Goal: Information Seeking & Learning: Learn about a topic

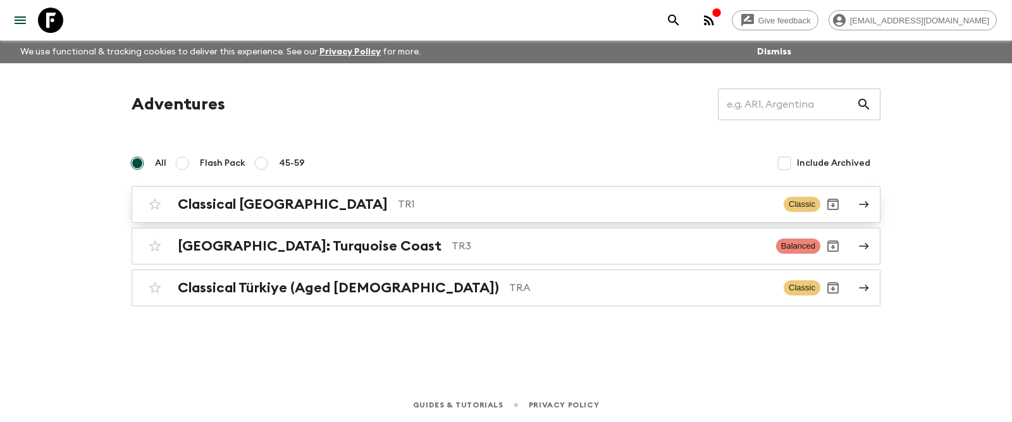
click at [265, 204] on h2 "Classical [GEOGRAPHIC_DATA]" at bounding box center [283, 204] width 210 height 16
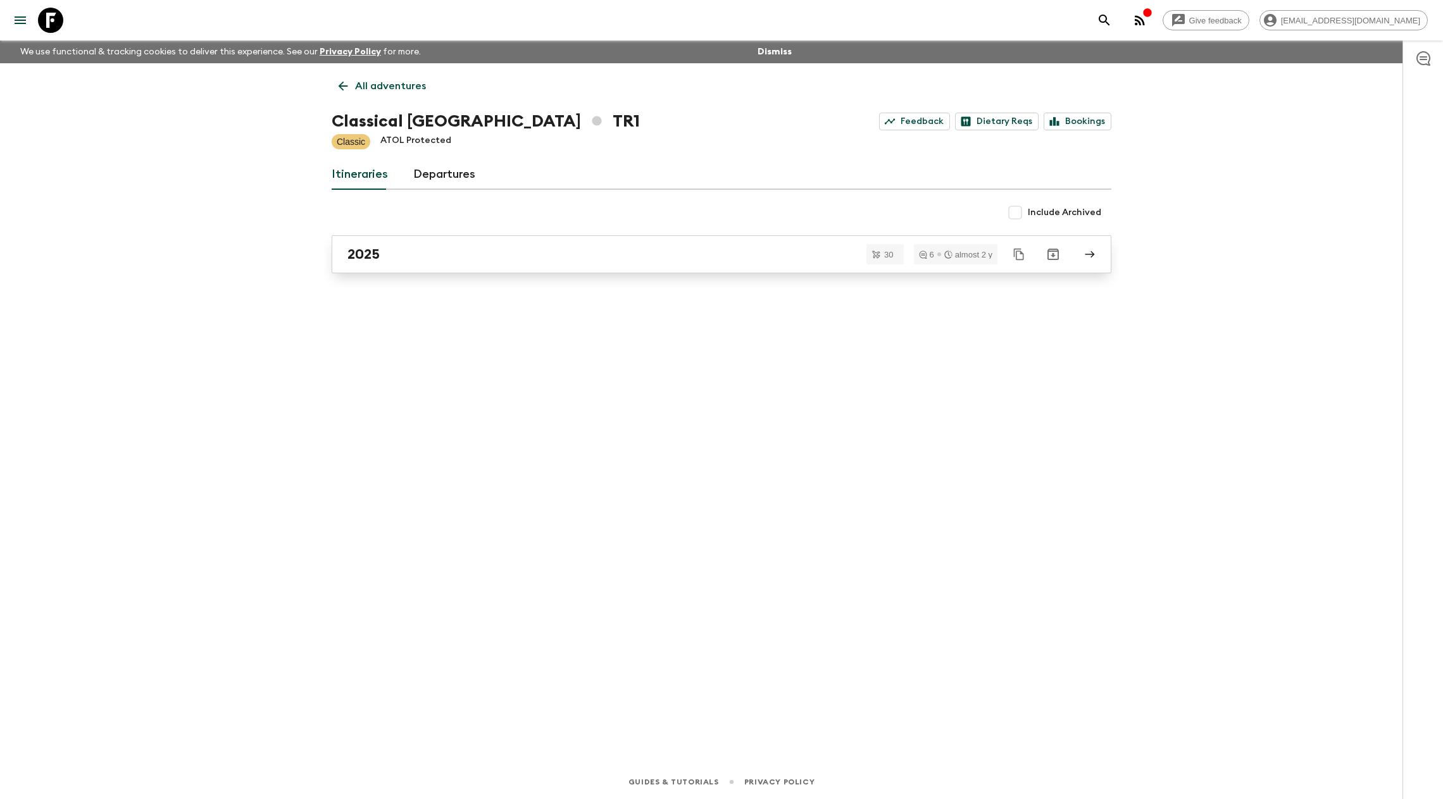
click at [358, 249] on h2 "2025" at bounding box center [363, 254] width 32 height 16
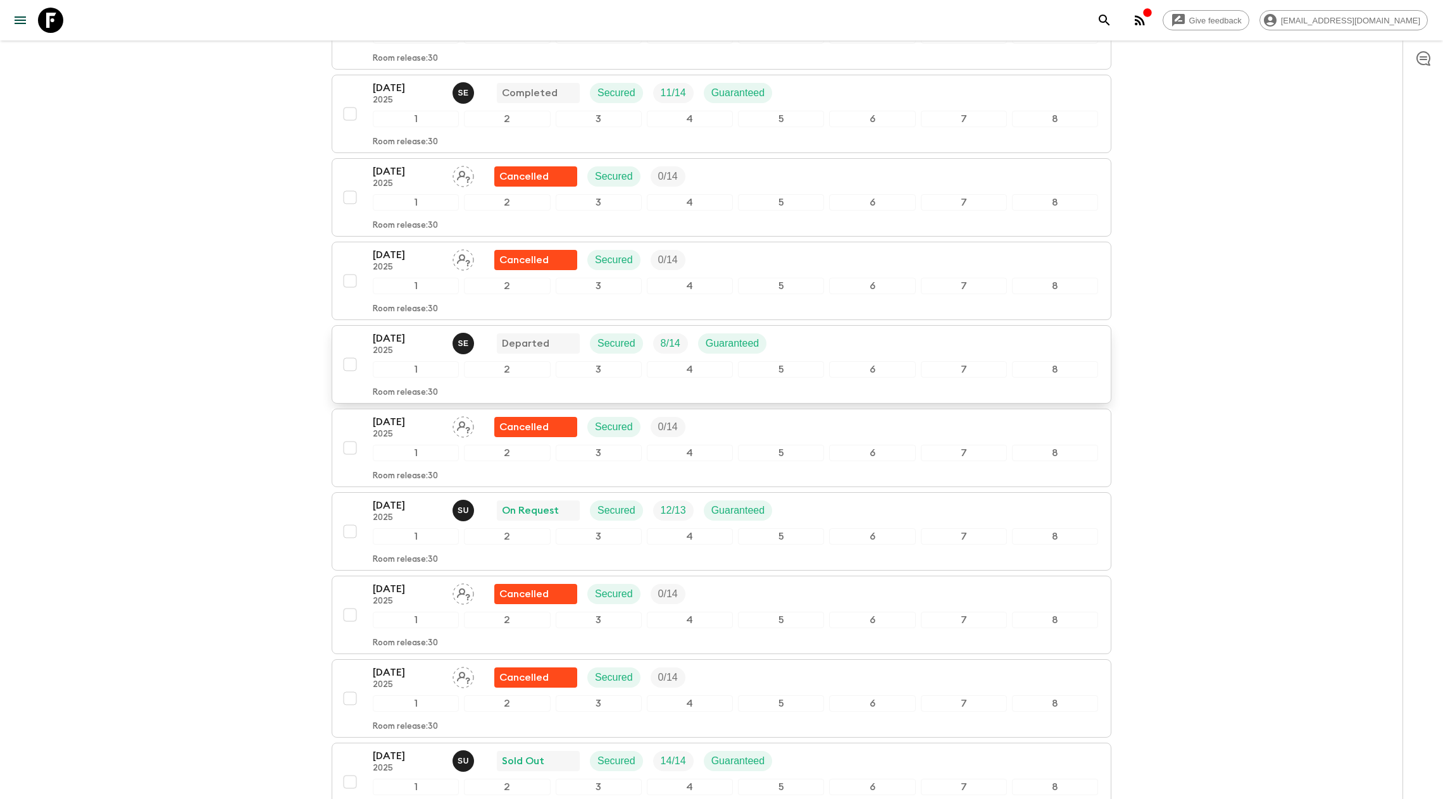
scroll to position [1360, 0]
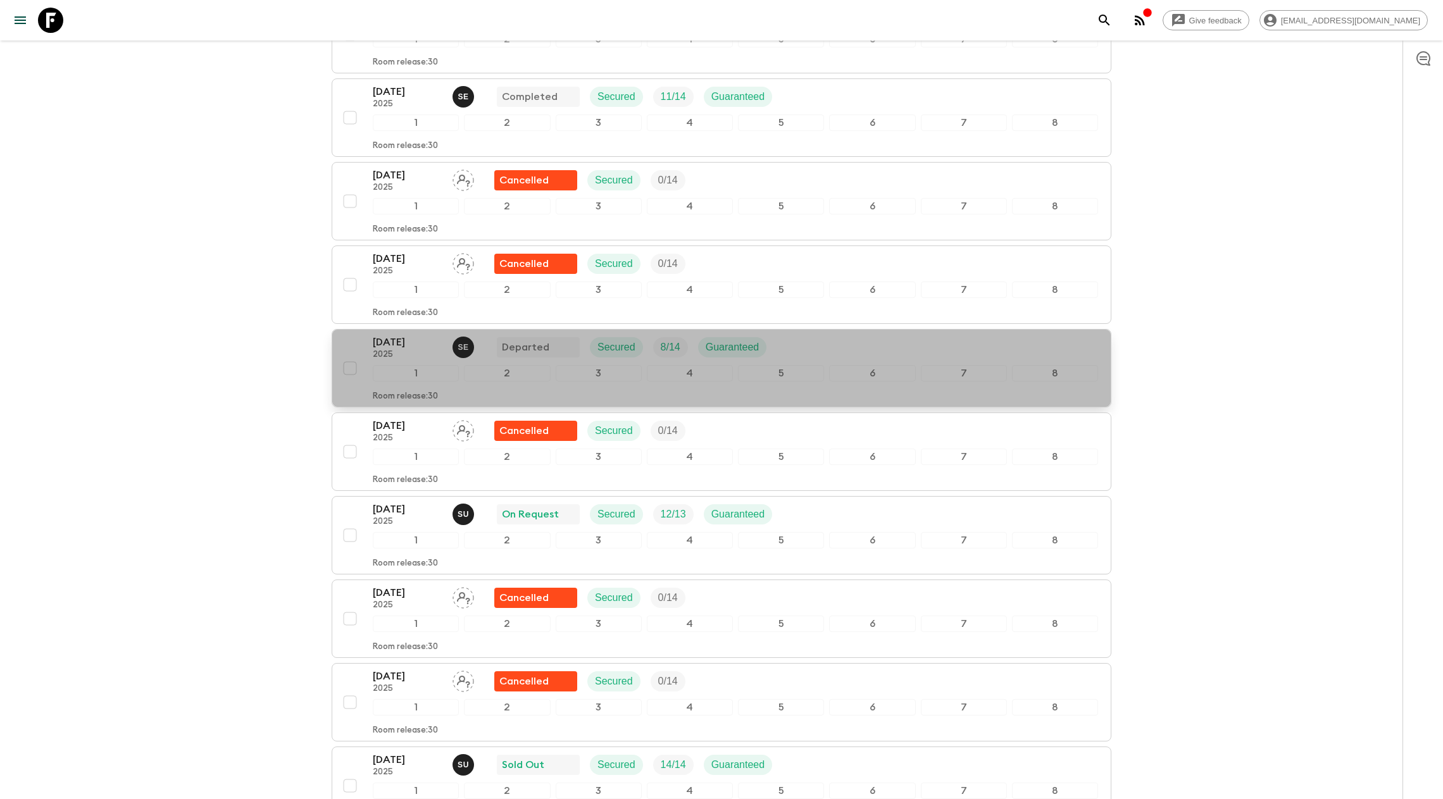
click at [401, 335] on p "[DATE]" at bounding box center [408, 342] width 70 height 15
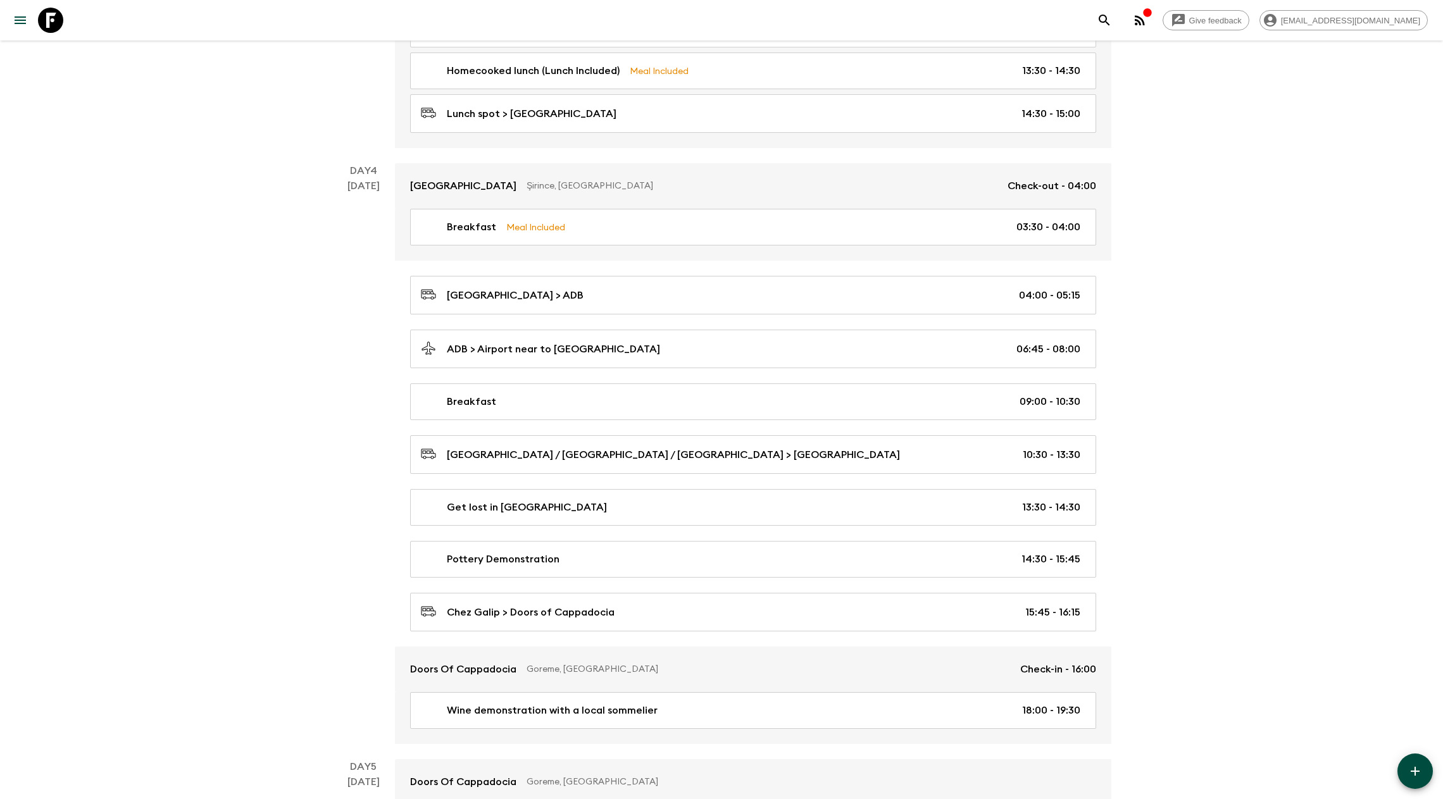
scroll to position [962, 0]
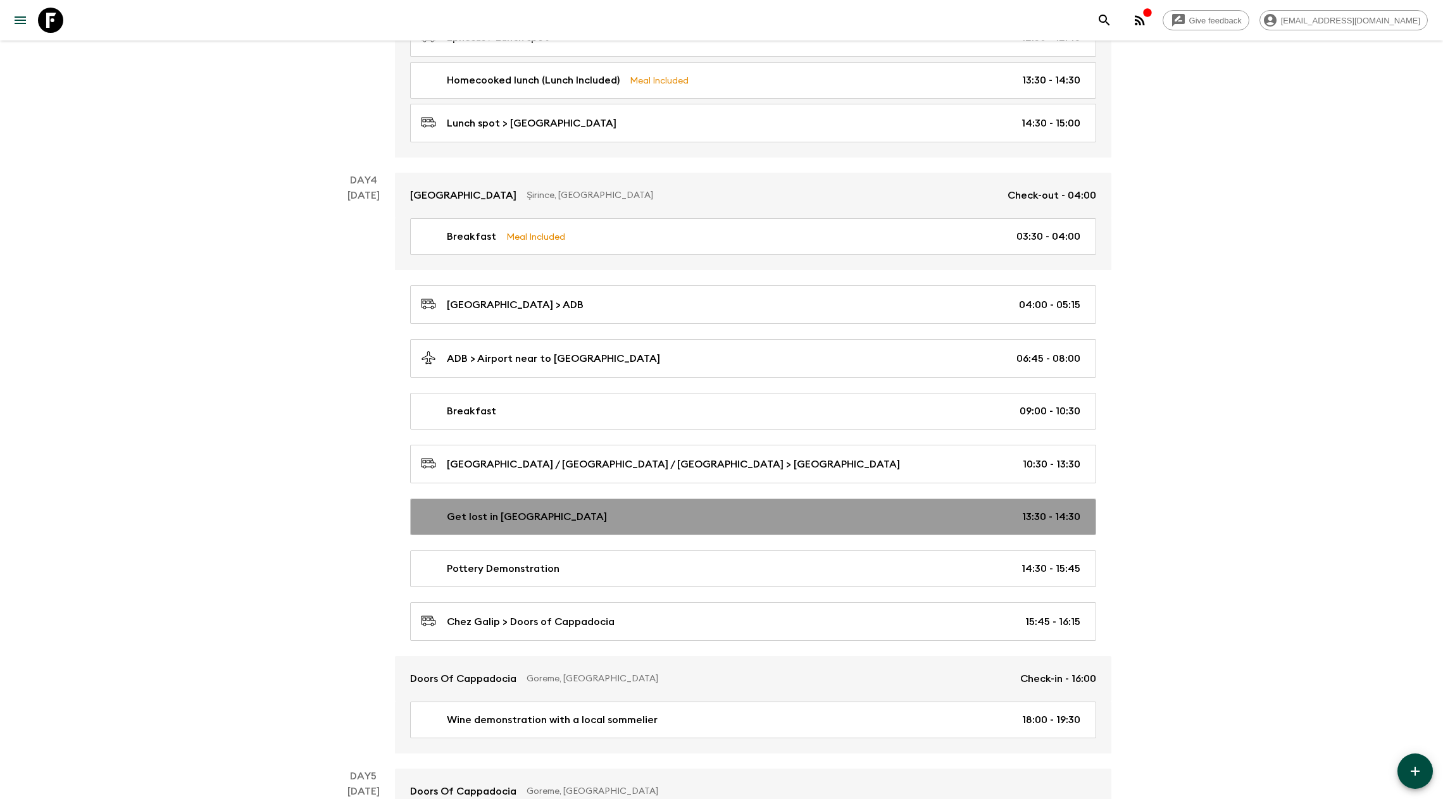
click at [501, 421] on link "Get lost in Underground City 13:30 - 14:30" at bounding box center [753, 517] width 686 height 37
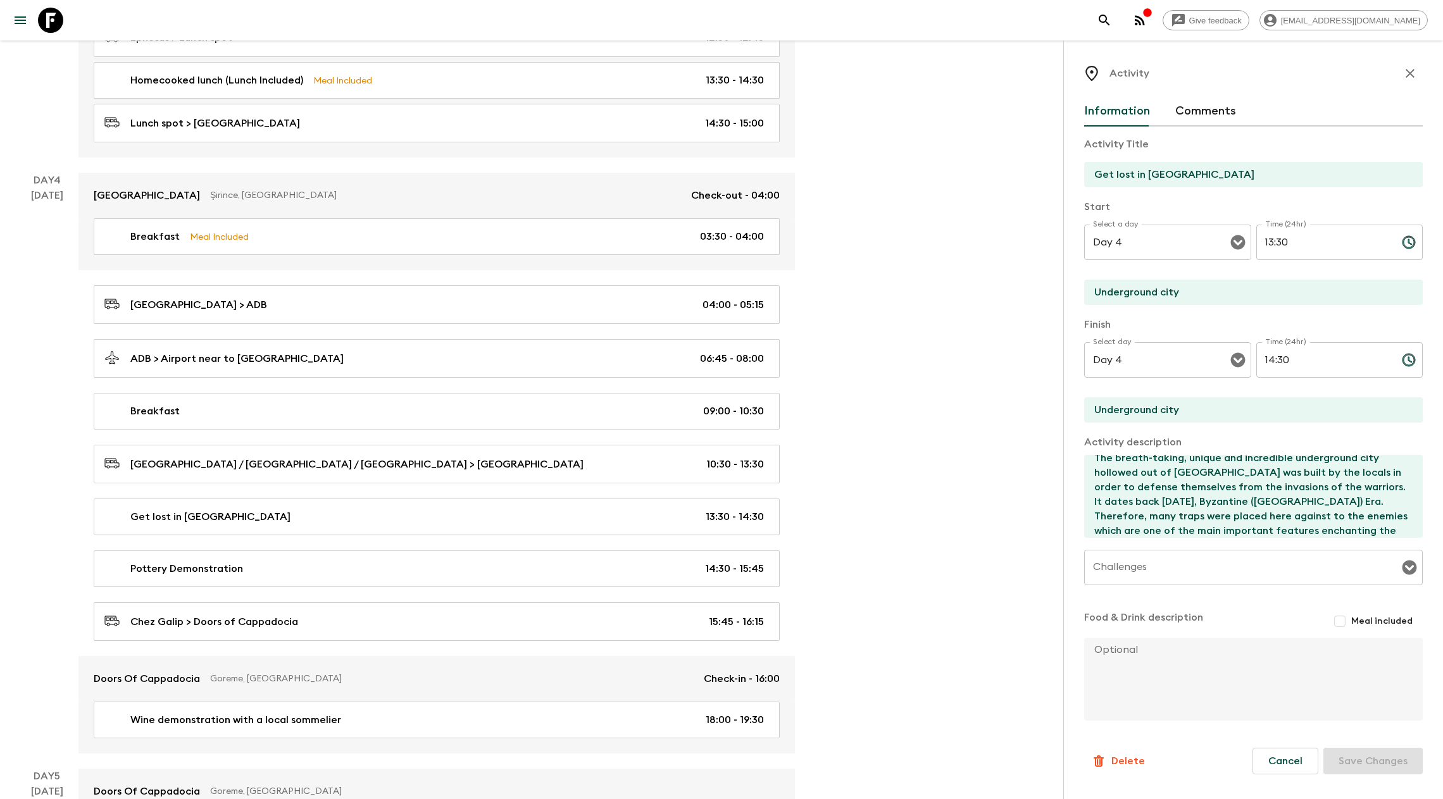
scroll to position [14, 0]
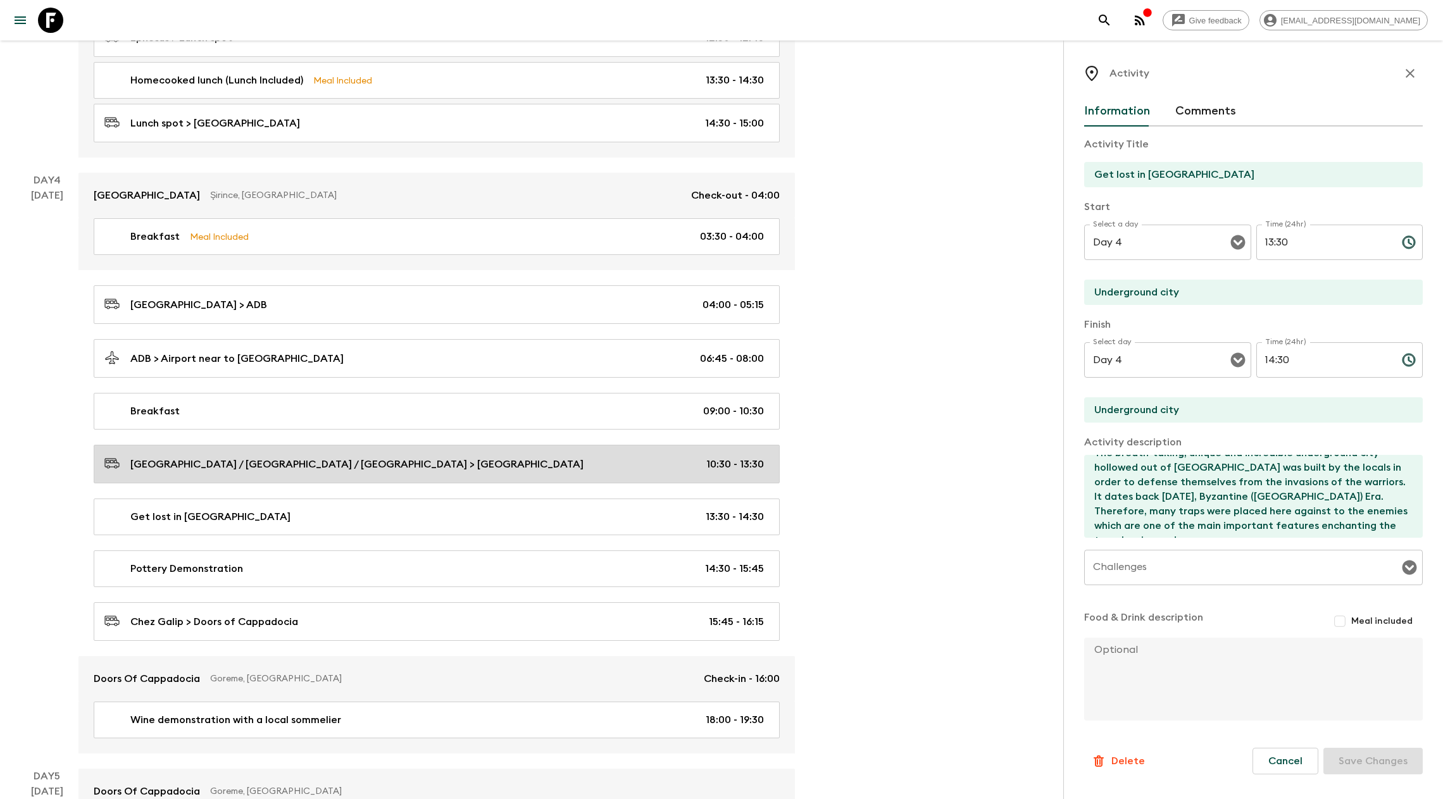
click at [291, 421] on p "[GEOGRAPHIC_DATA] / [GEOGRAPHIC_DATA] / [GEOGRAPHIC_DATA] > [GEOGRAPHIC_DATA]" at bounding box center [356, 464] width 453 height 15
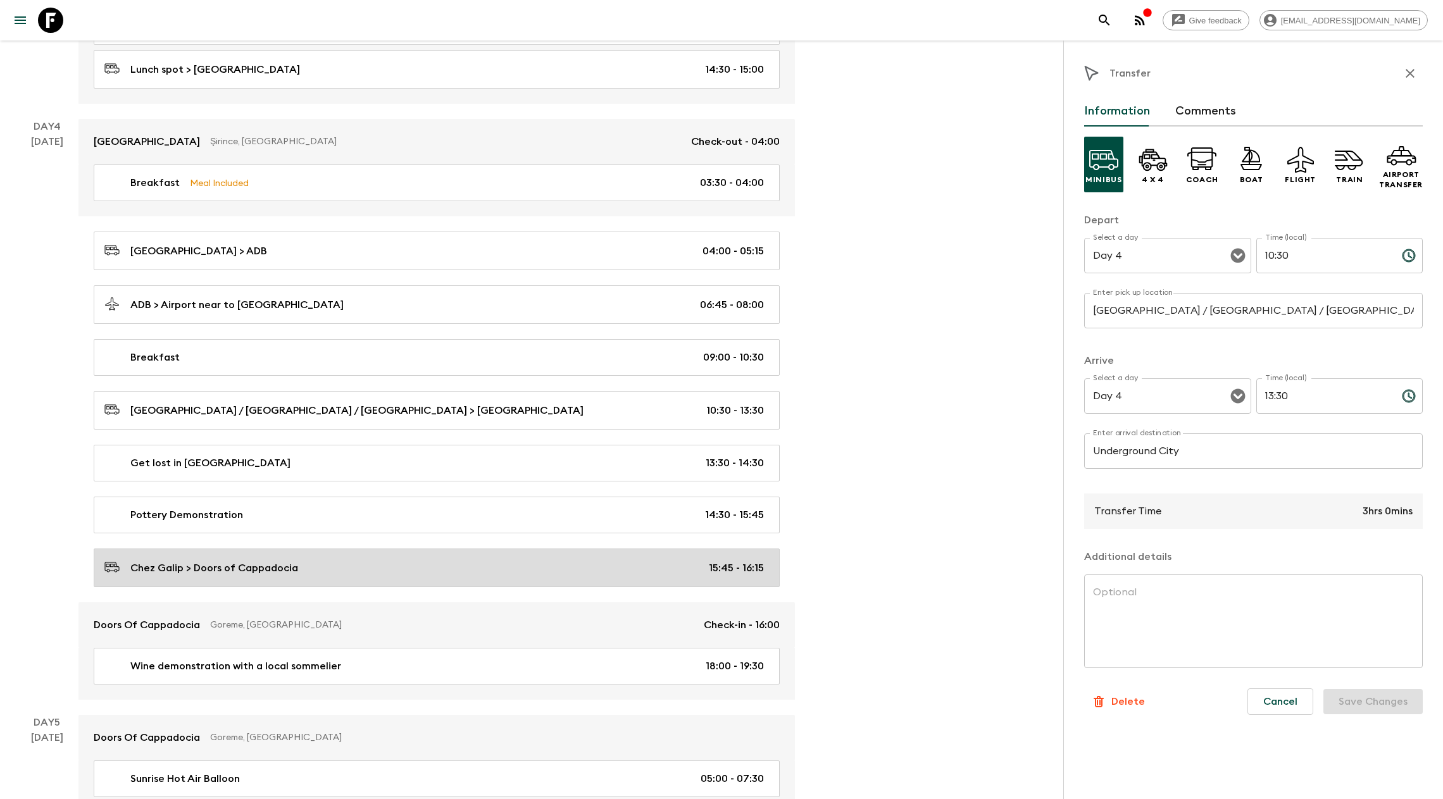
scroll to position [1019, 0]
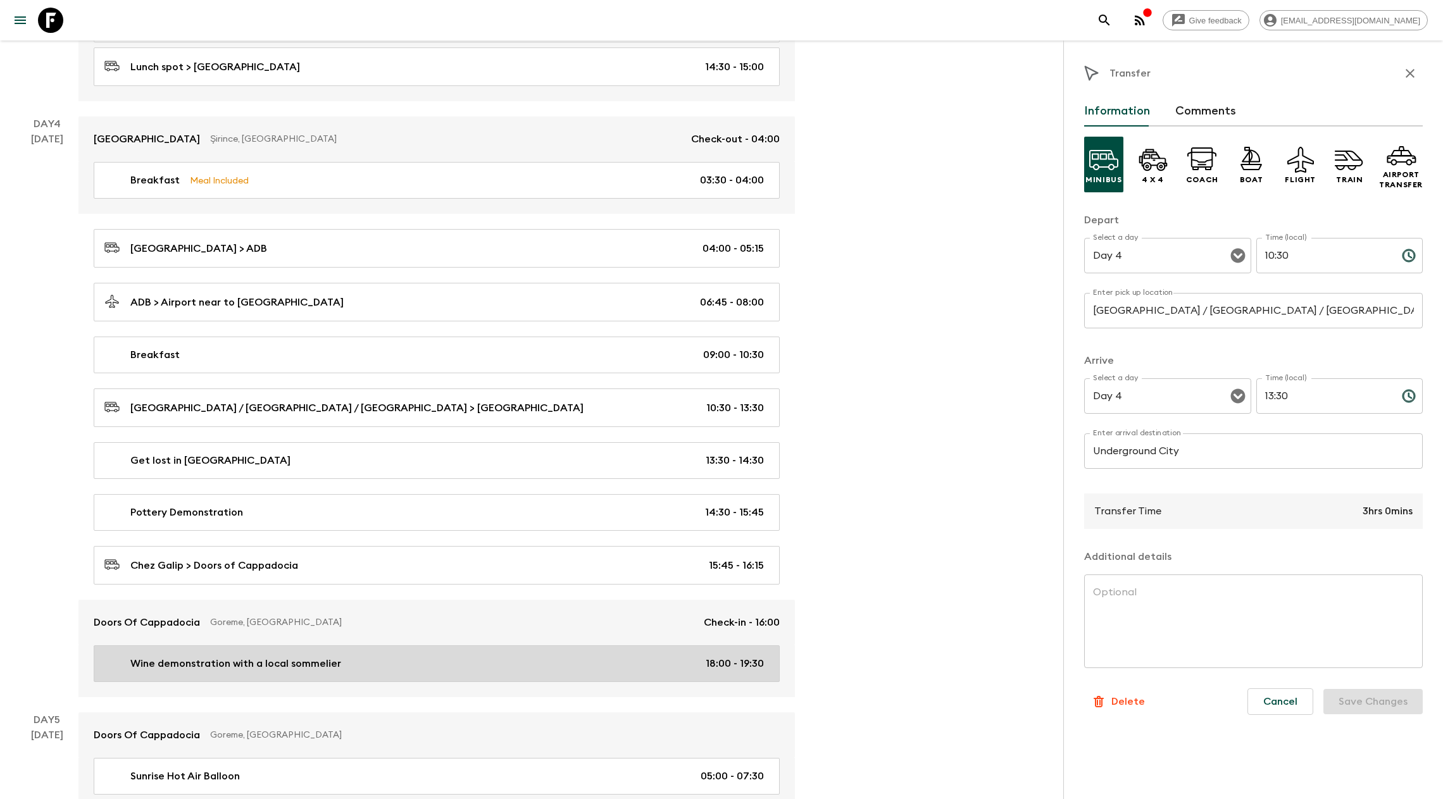
click at [266, 421] on p "Wine demonstration with a local sommelier" at bounding box center [235, 663] width 211 height 15
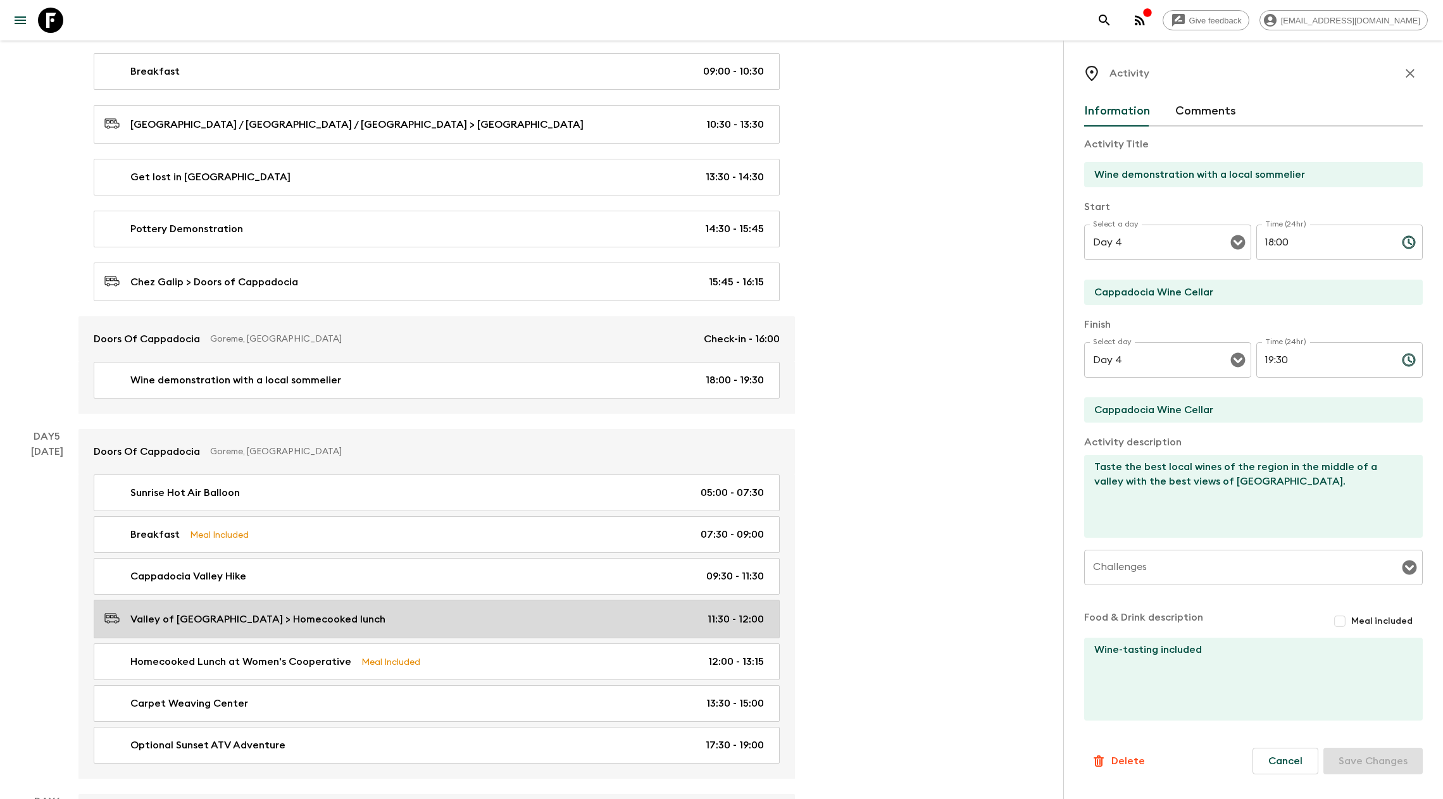
scroll to position [1300, 0]
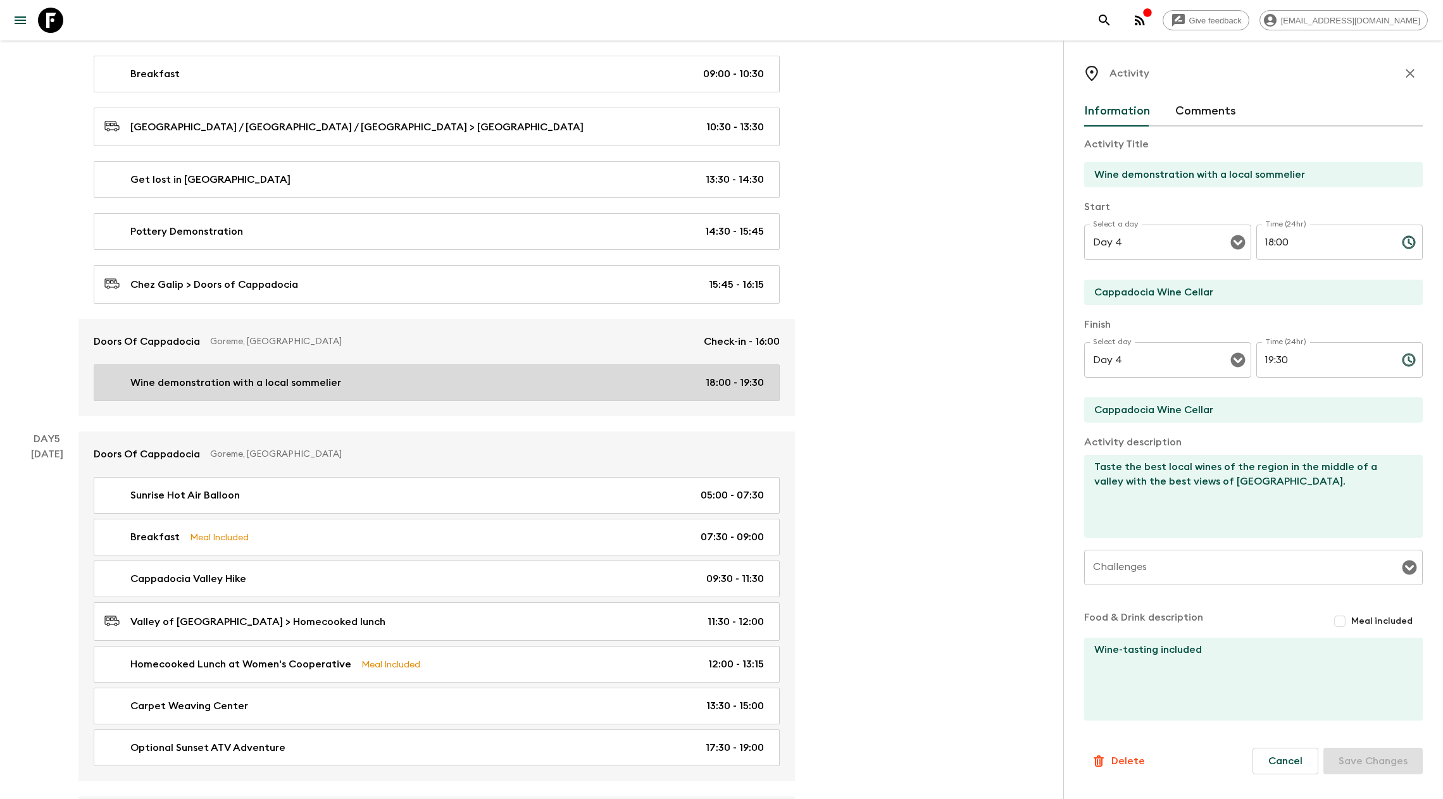
click at [232, 375] on p "Wine demonstration with a local sommelier" at bounding box center [235, 382] width 211 height 15
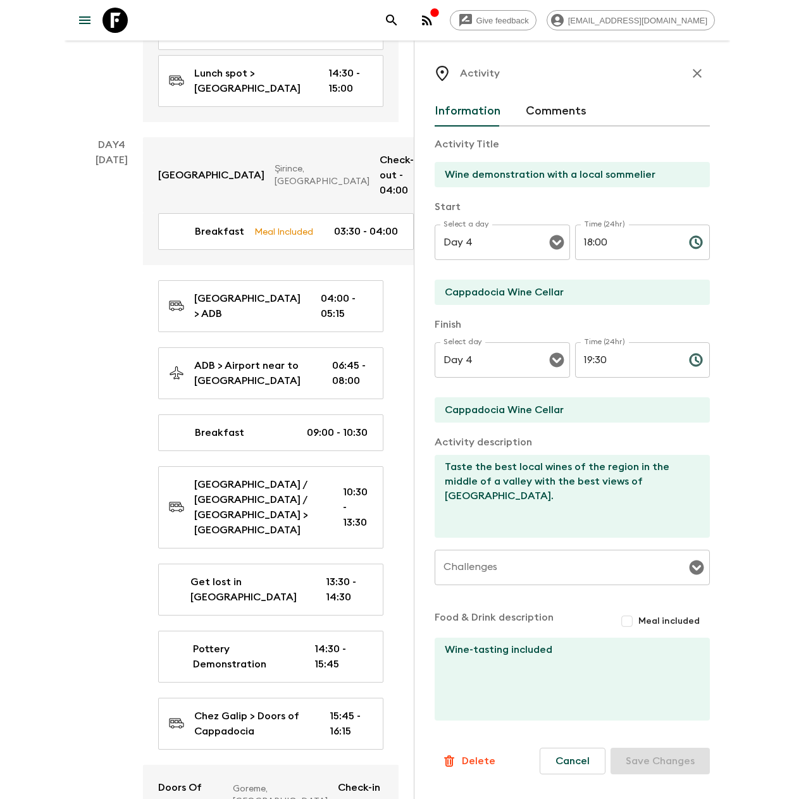
scroll to position [1304, 0]
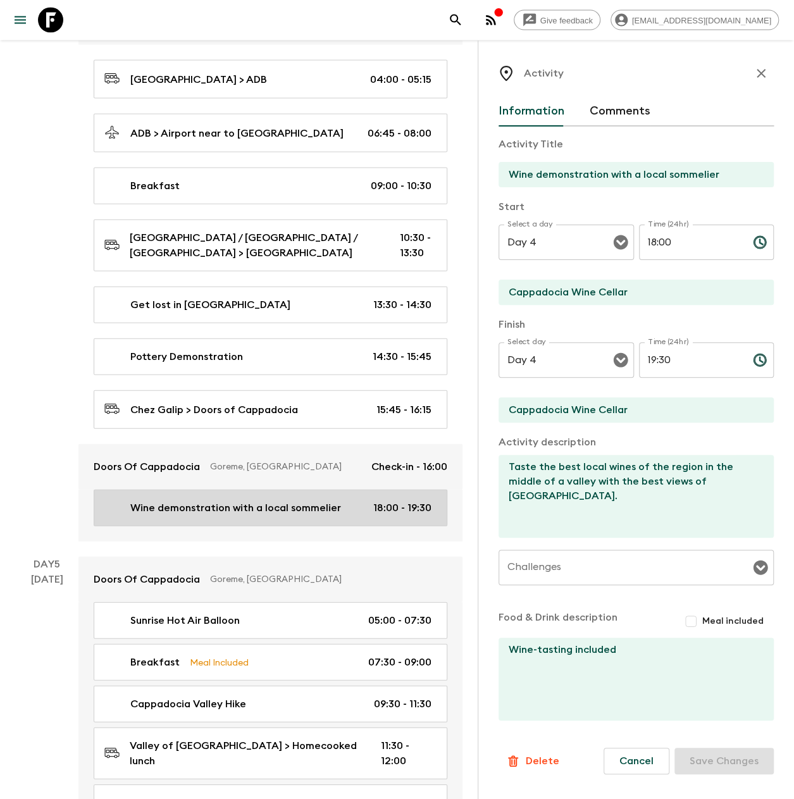
click at [280, 421] on p "Wine demonstration with a local sommelier" at bounding box center [235, 508] width 211 height 15
click at [186, 421] on link "Wine demonstration with a local sommelier 18:00 - 19:30" at bounding box center [271, 508] width 354 height 37
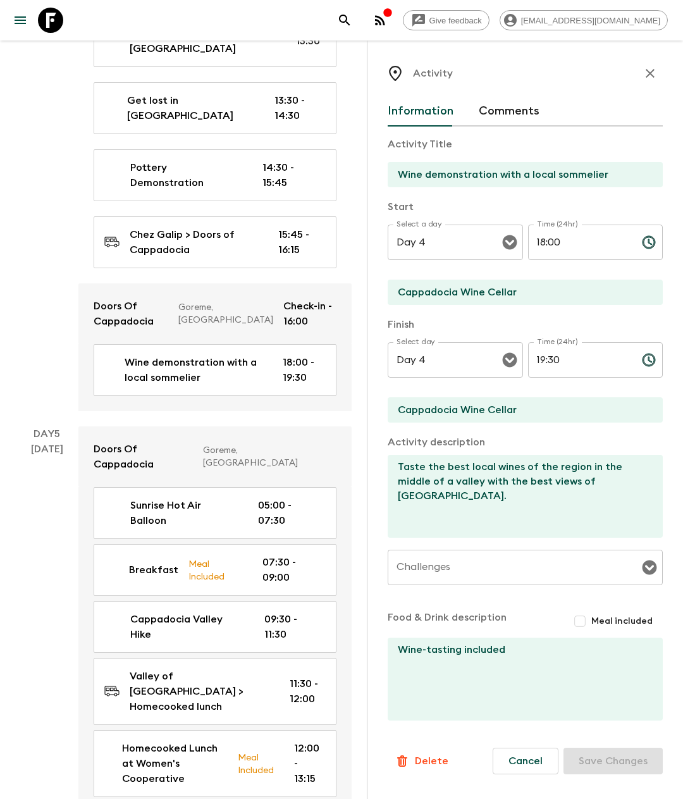
scroll to position [1758, 0]
